Goal: Information Seeking & Learning: Check status

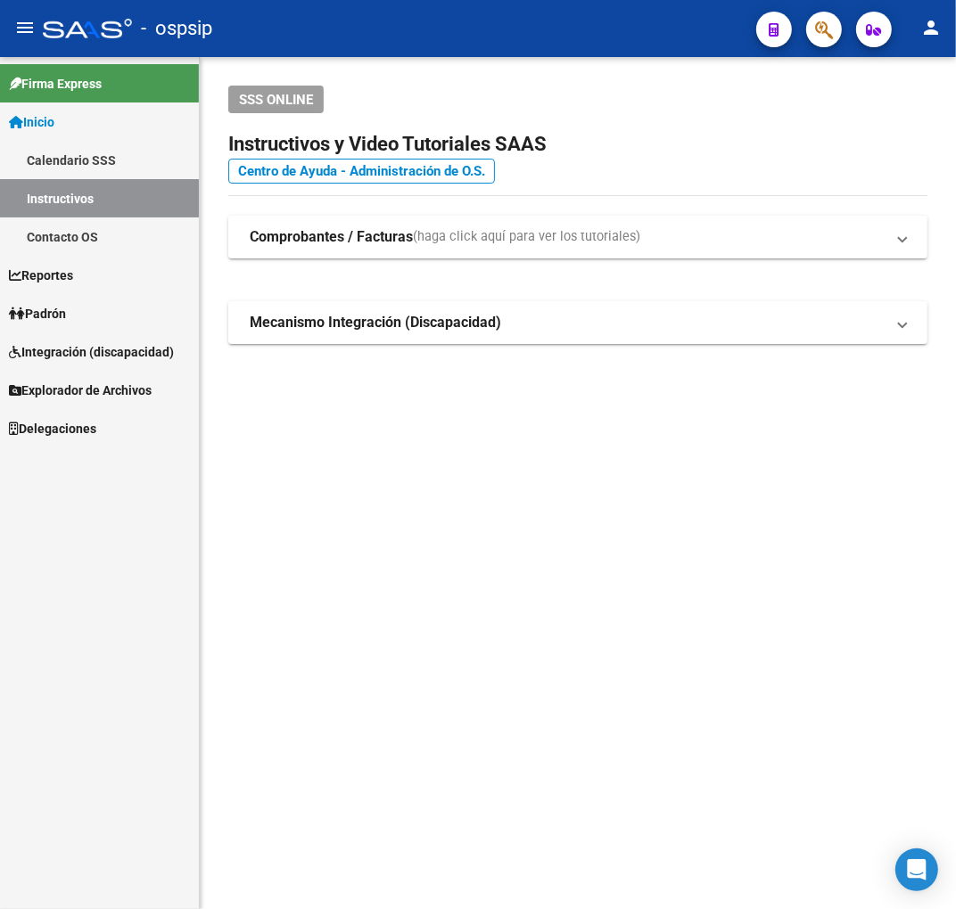
click at [809, 43] on div at bounding box center [817, 29] width 50 height 37
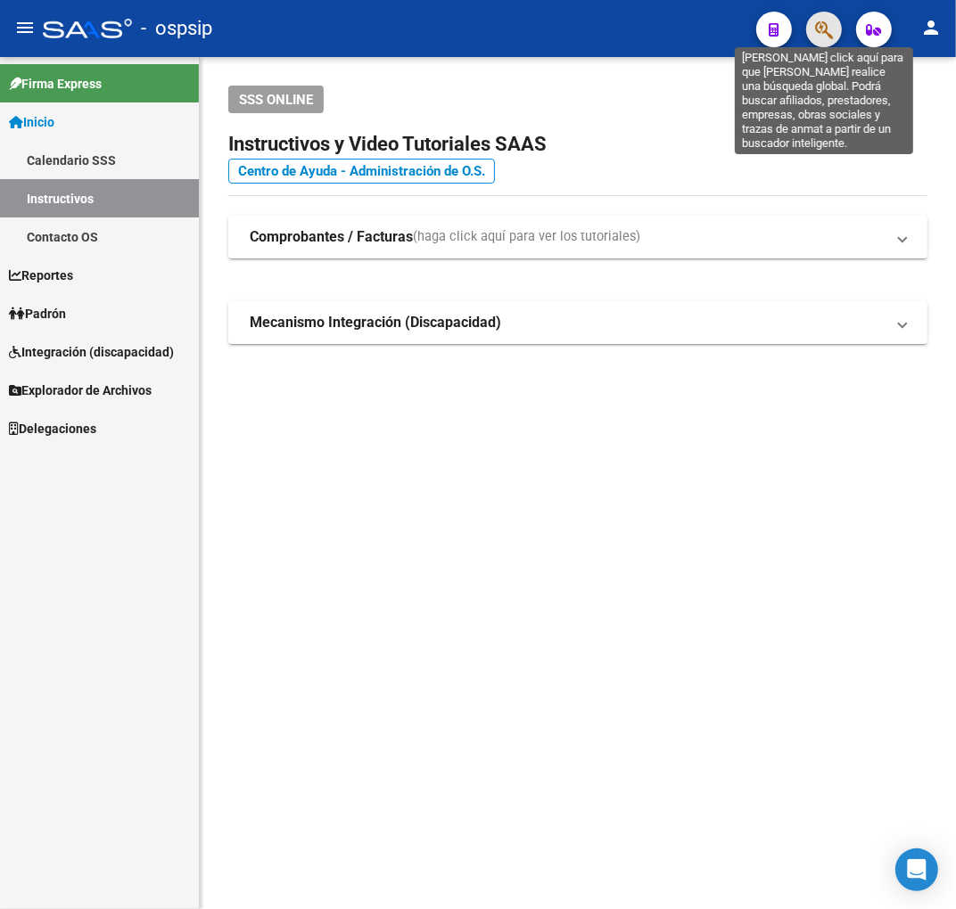
click at [815, 30] on icon "button" at bounding box center [824, 30] width 18 height 21
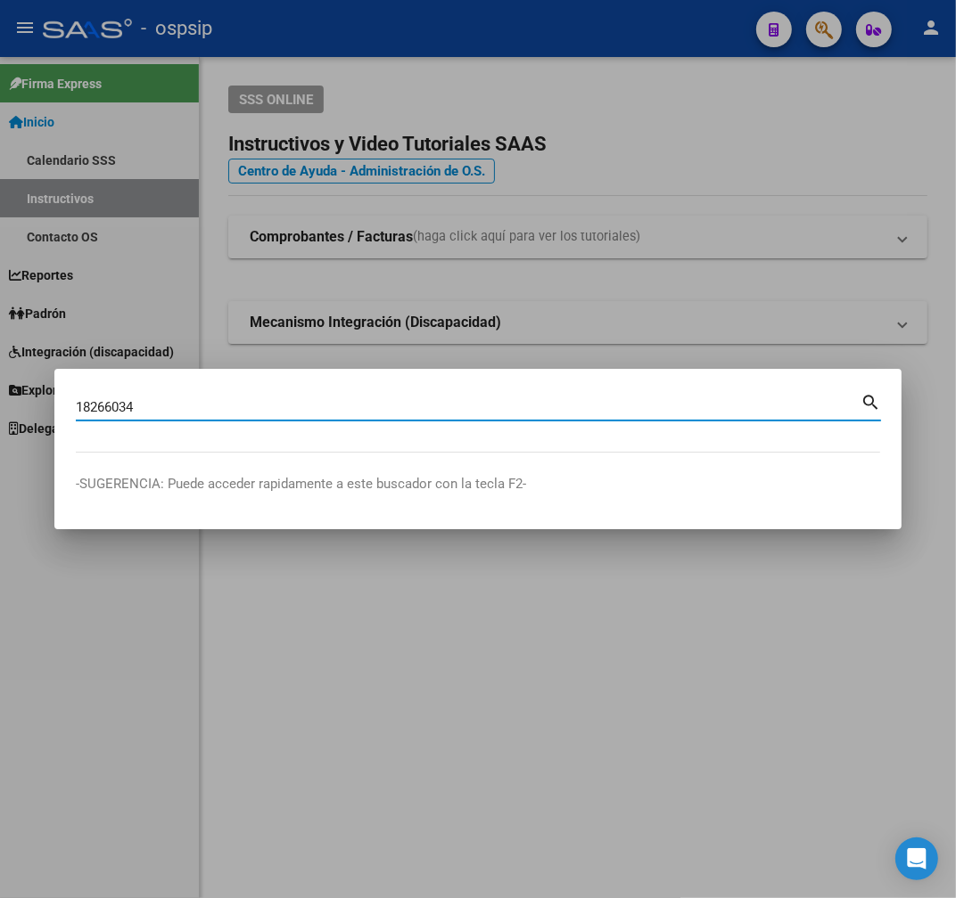
type input "18266034"
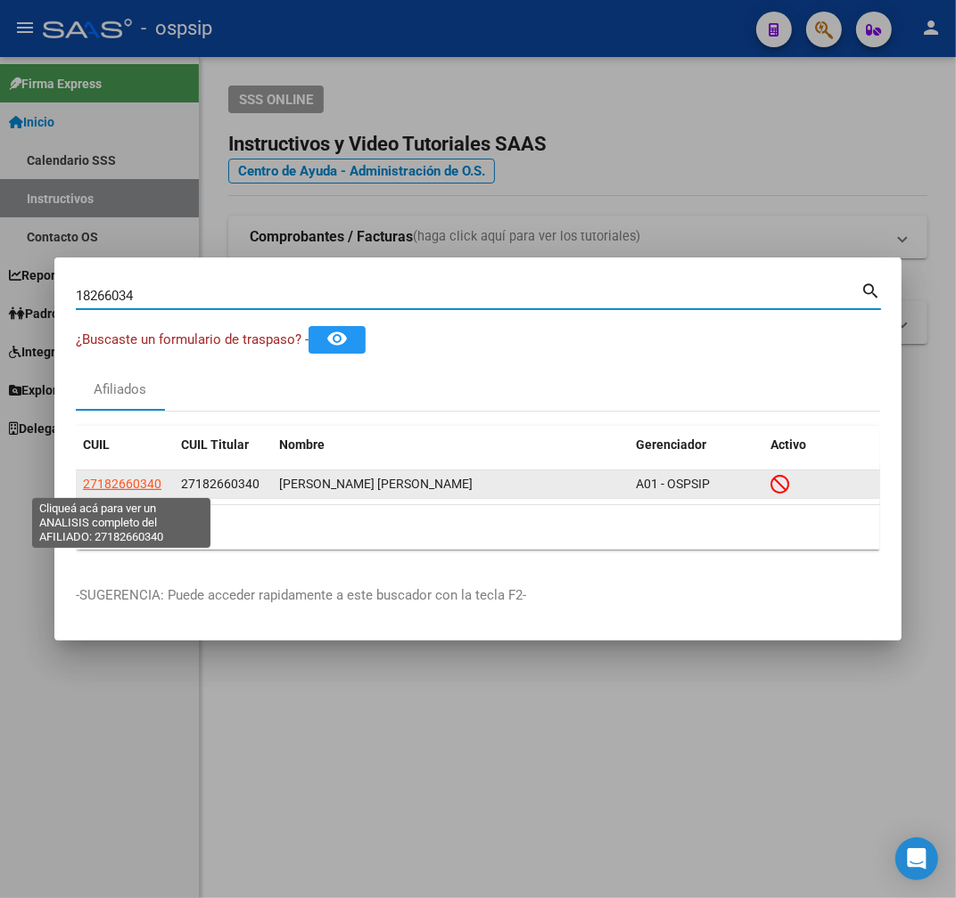
click at [127, 480] on span "27182660340" at bounding box center [122, 484] width 78 height 14
type textarea "27182660340"
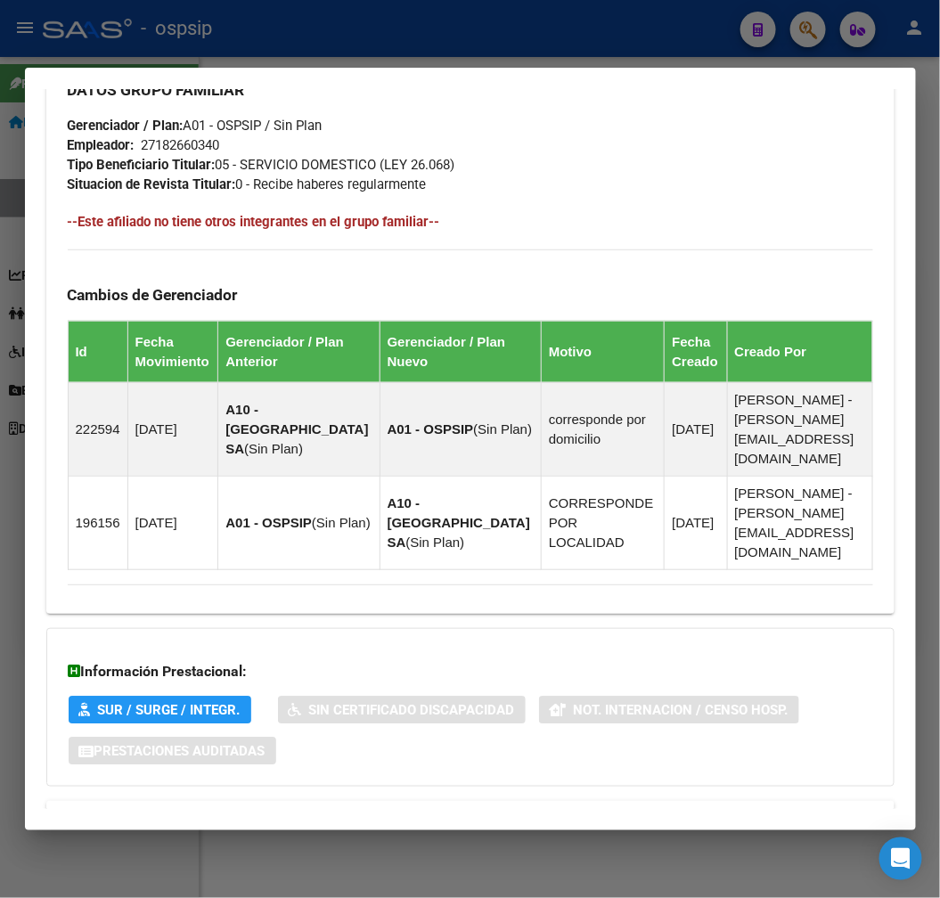
scroll to position [1041, 0]
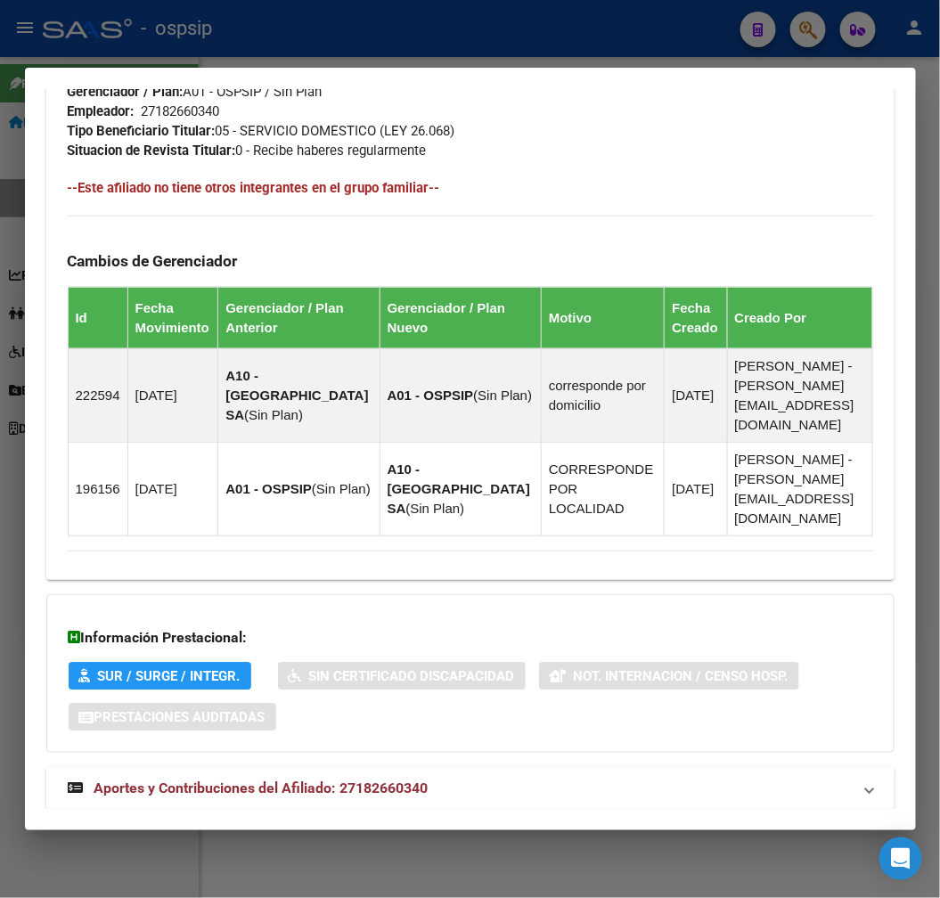
click at [549, 778] on mat-panel-title "Aportes y Contribuciones del Afiliado: 27182660340" at bounding box center [460, 788] width 784 height 21
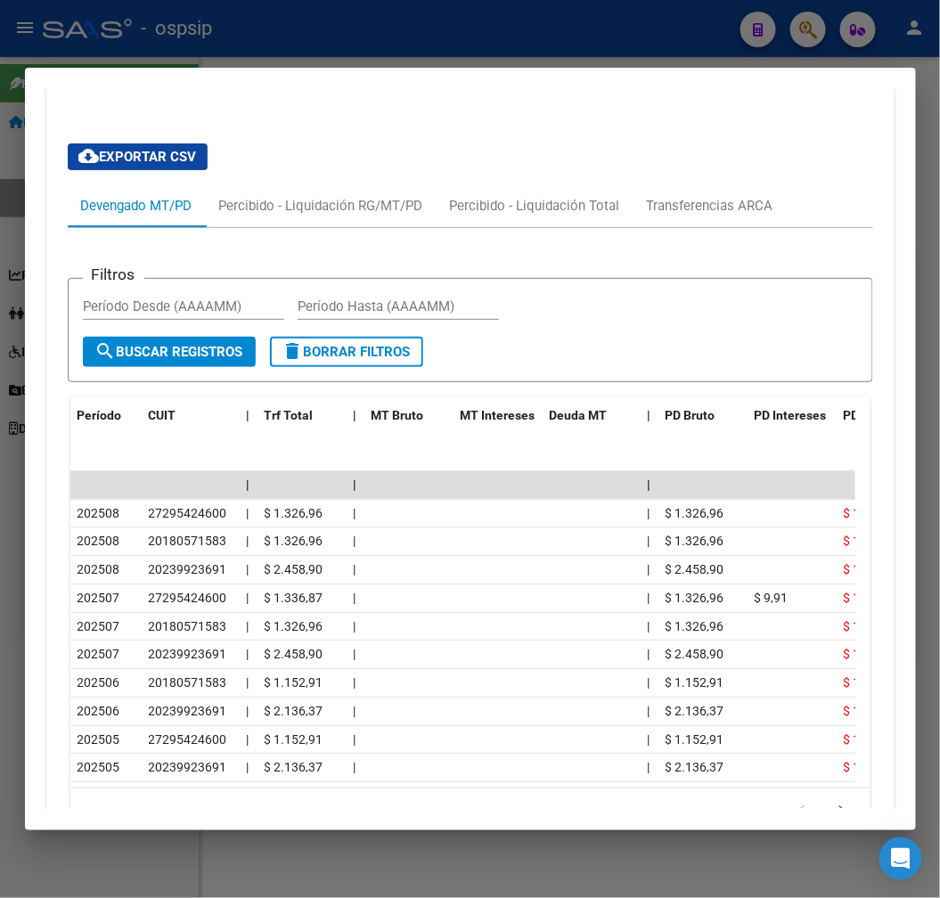
scroll to position [1847, 0]
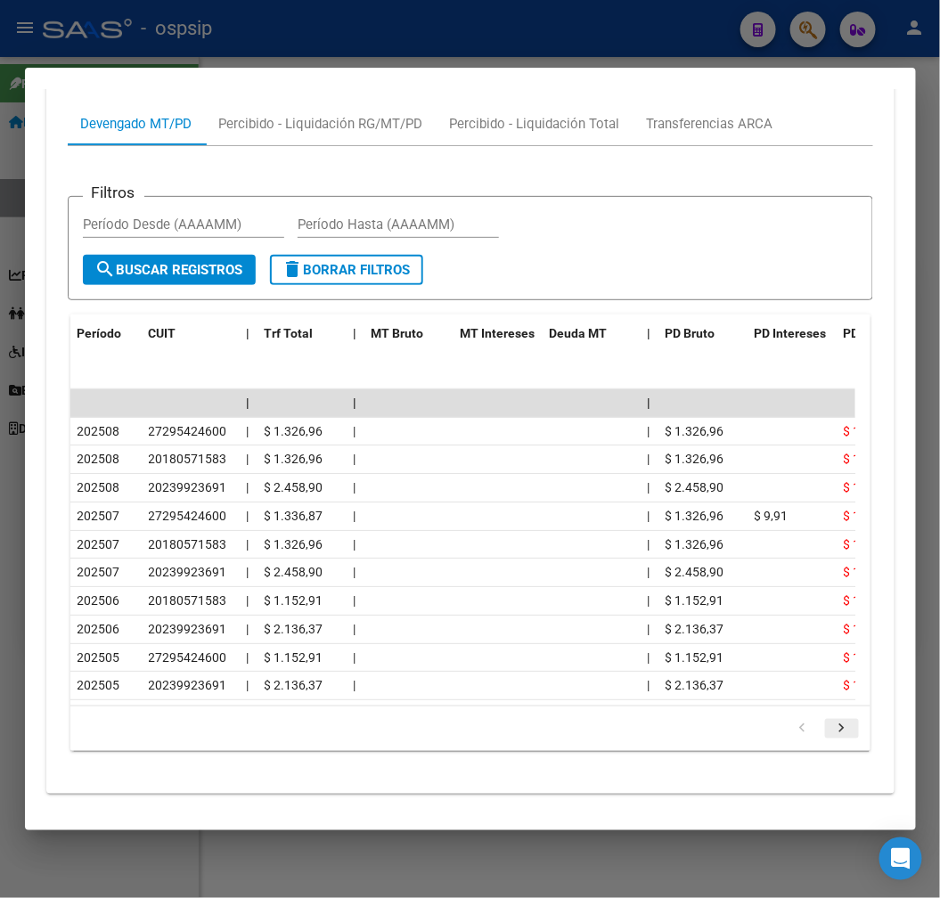
click at [831, 720] on icon "go to next page" at bounding box center [842, 730] width 23 height 21
click at [794, 720] on icon "go to previous page" at bounding box center [803, 730] width 23 height 21
click at [798, 720] on icon "go to previous page" at bounding box center [803, 730] width 23 height 21
click at [410, 42] on div at bounding box center [470, 449] width 940 height 898
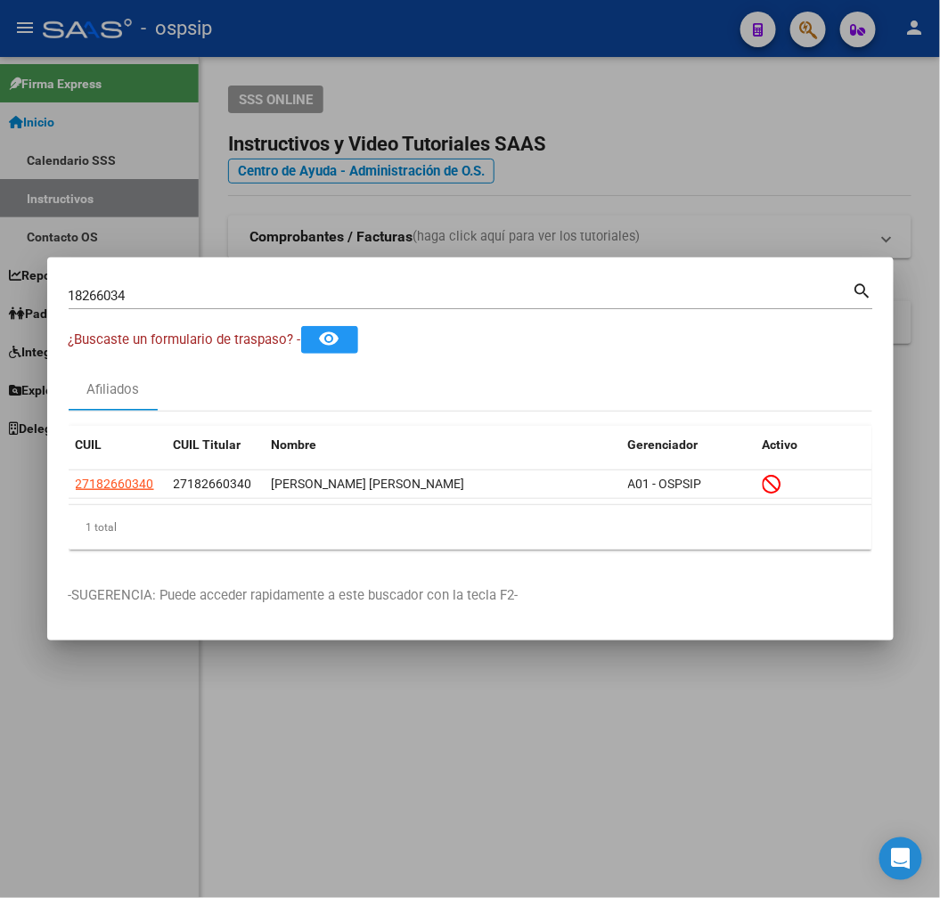
click at [410, 42] on div at bounding box center [470, 449] width 940 height 898
